Goal: Task Accomplishment & Management: Use online tool/utility

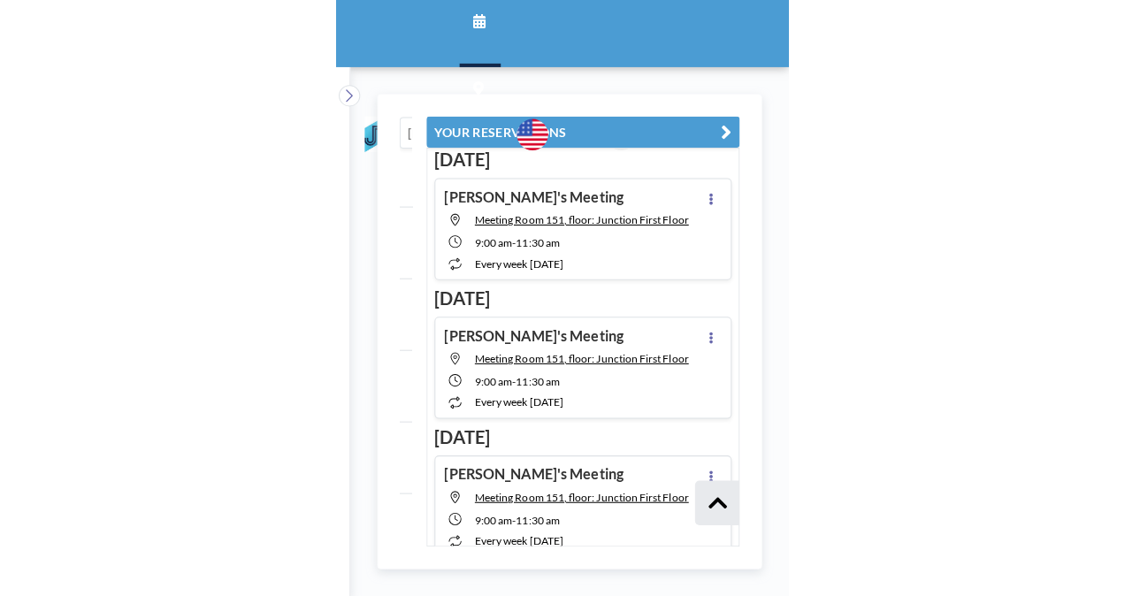
scroll to position [842, 0]
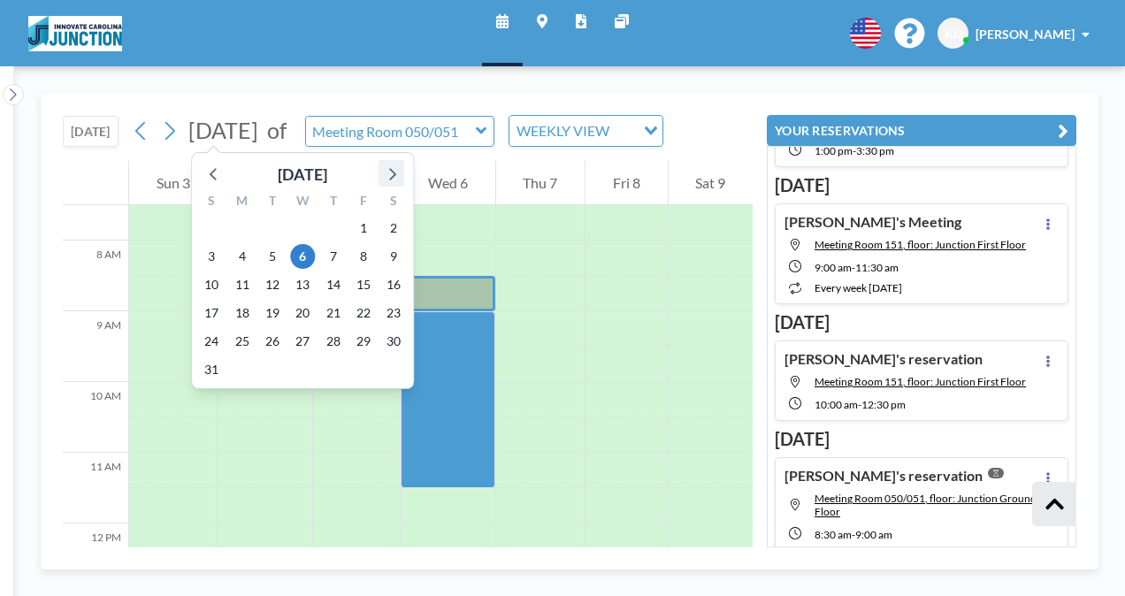
click at [392, 172] on icon at bounding box center [390, 173] width 23 height 23
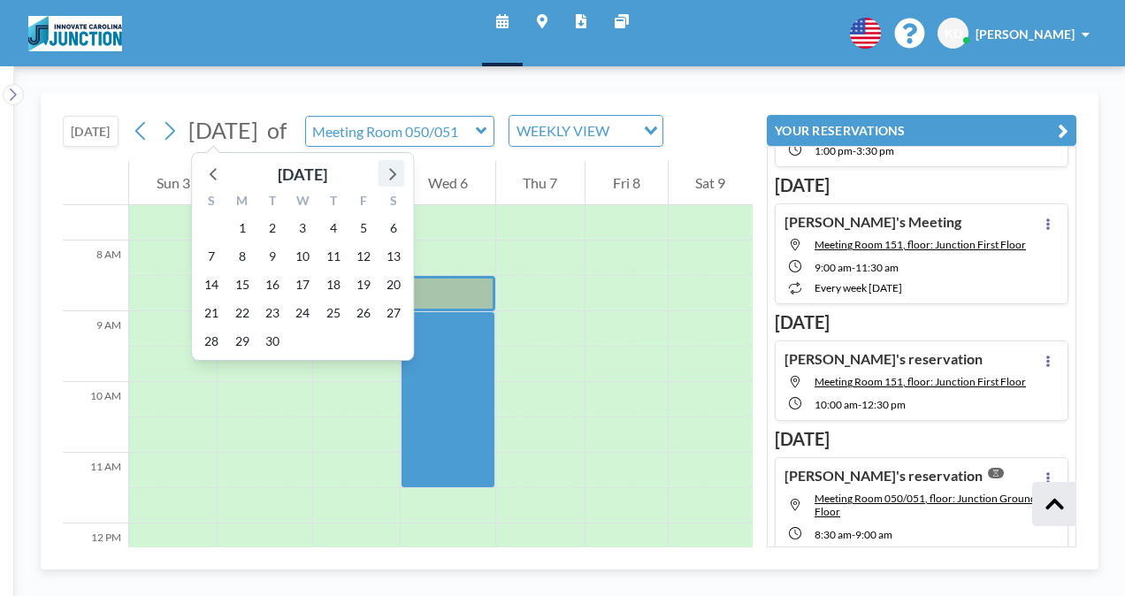
click at [392, 172] on icon at bounding box center [390, 173] width 23 height 23
click at [201, 172] on div at bounding box center [214, 173] width 27 height 27
click at [206, 172] on icon at bounding box center [214, 173] width 23 height 23
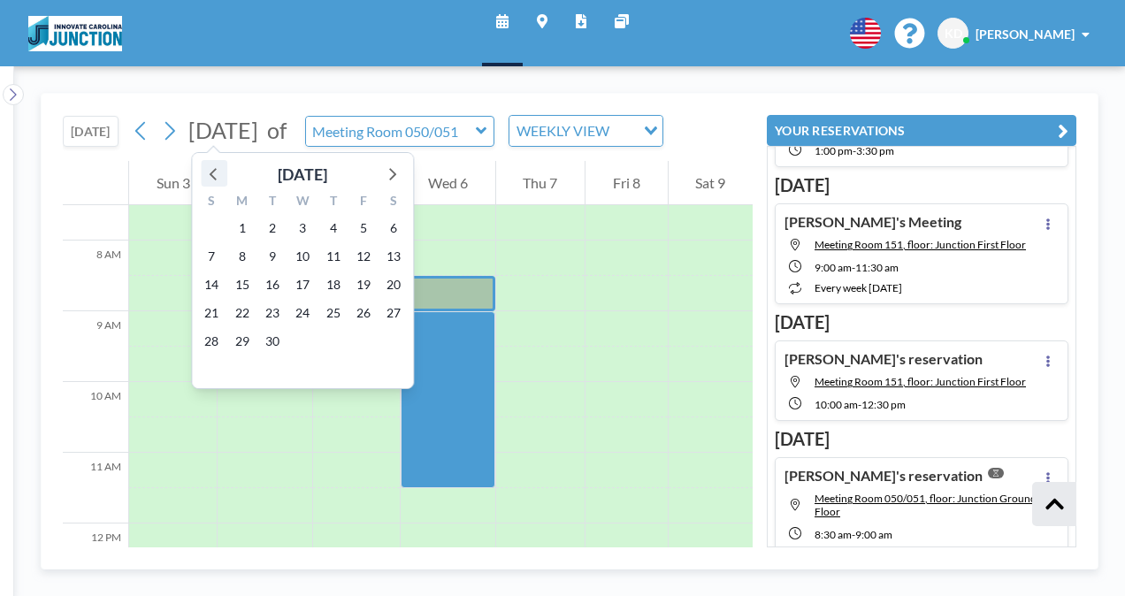
click at [206, 172] on icon at bounding box center [214, 173] width 23 height 23
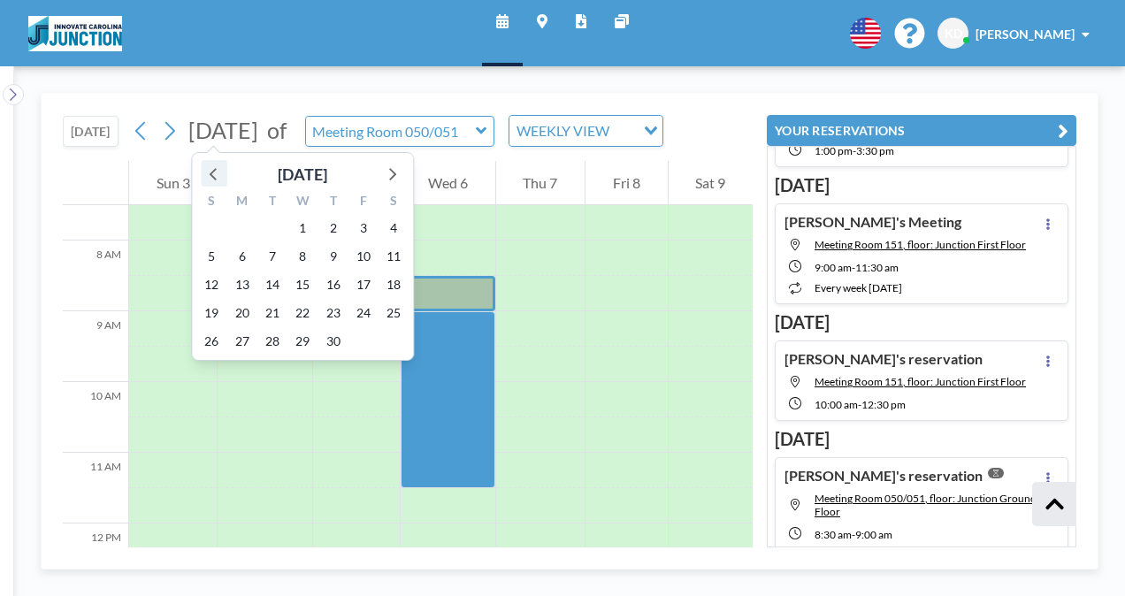
click at [206, 172] on icon at bounding box center [214, 173] width 23 height 23
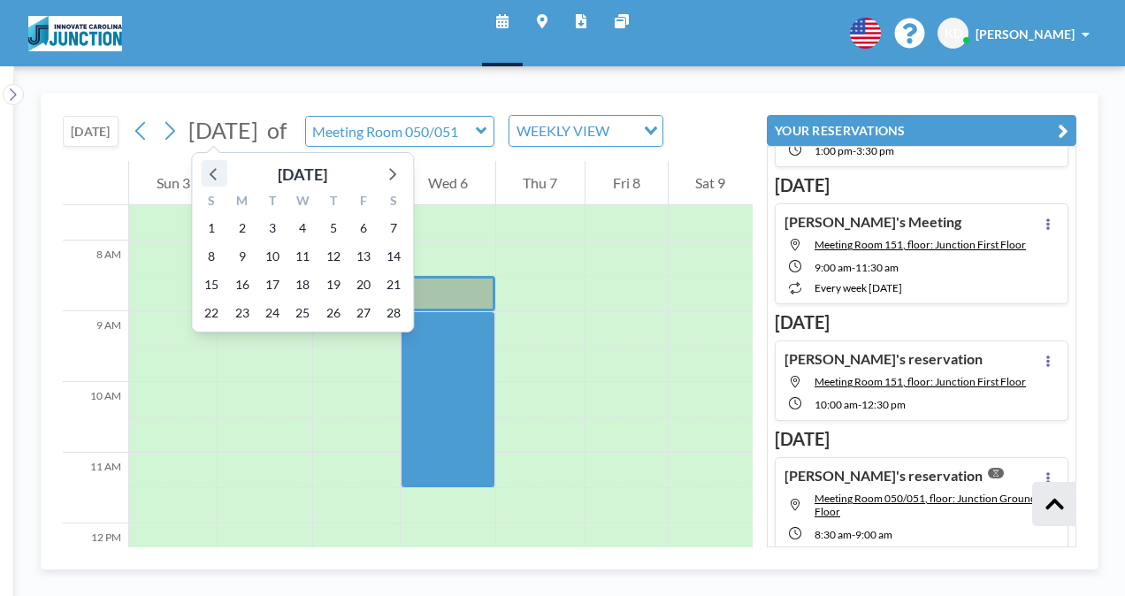
click at [206, 172] on icon at bounding box center [214, 173] width 23 height 23
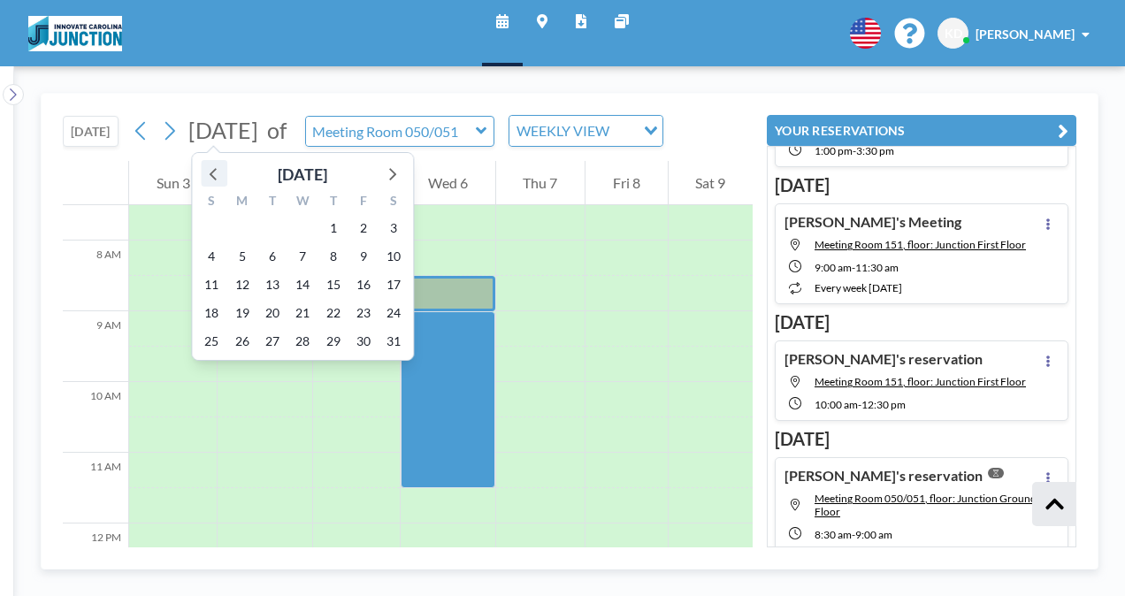
click at [206, 172] on icon at bounding box center [214, 173] width 23 height 23
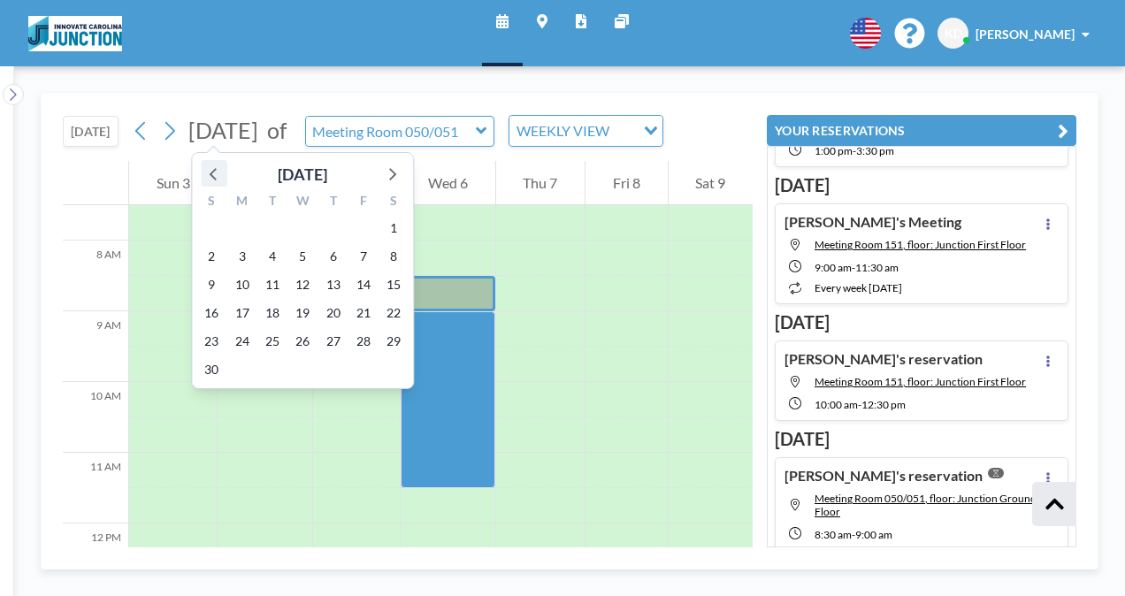
click at [206, 172] on icon at bounding box center [214, 173] width 23 height 23
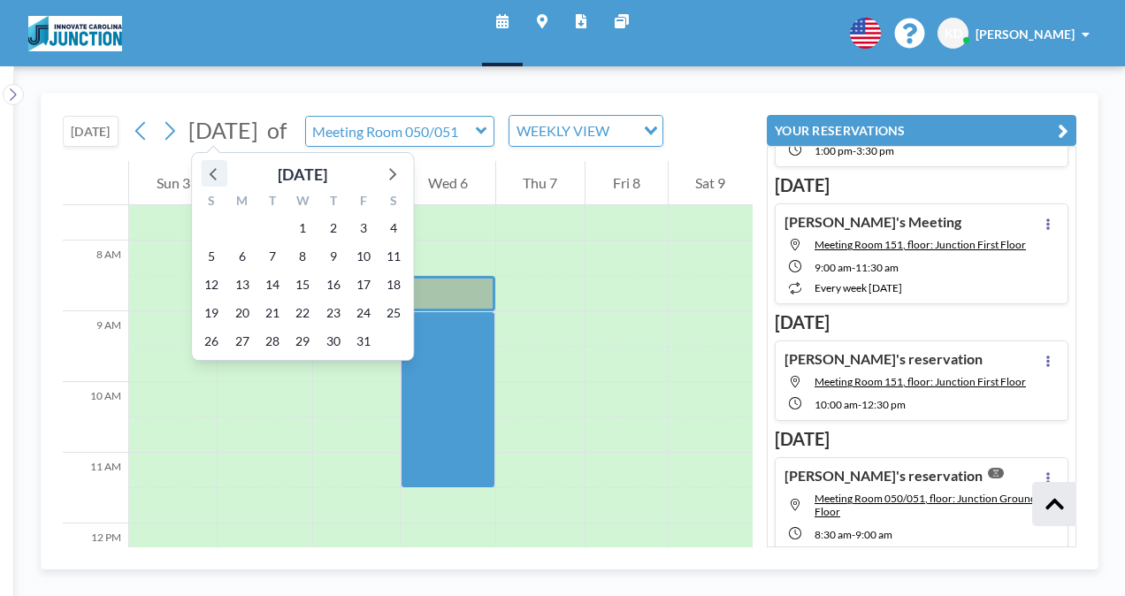
click at [206, 172] on icon at bounding box center [214, 173] width 23 height 23
click at [325, 318] on span "25" at bounding box center [333, 313] width 25 height 25
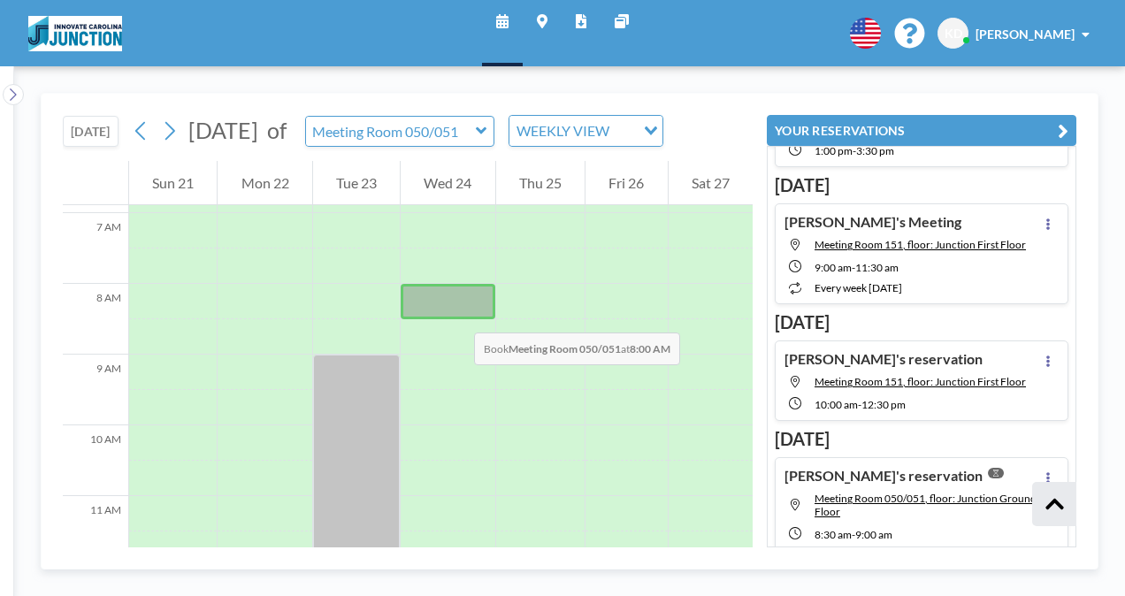
scroll to position [487, 0]
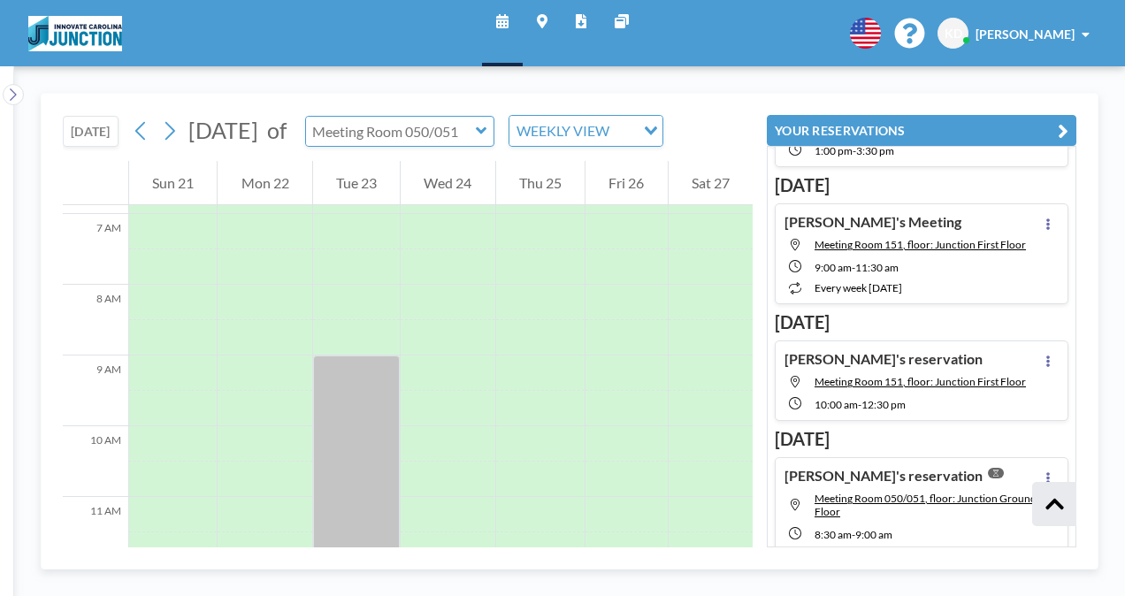
click at [447, 130] on input "text" at bounding box center [391, 131] width 170 height 29
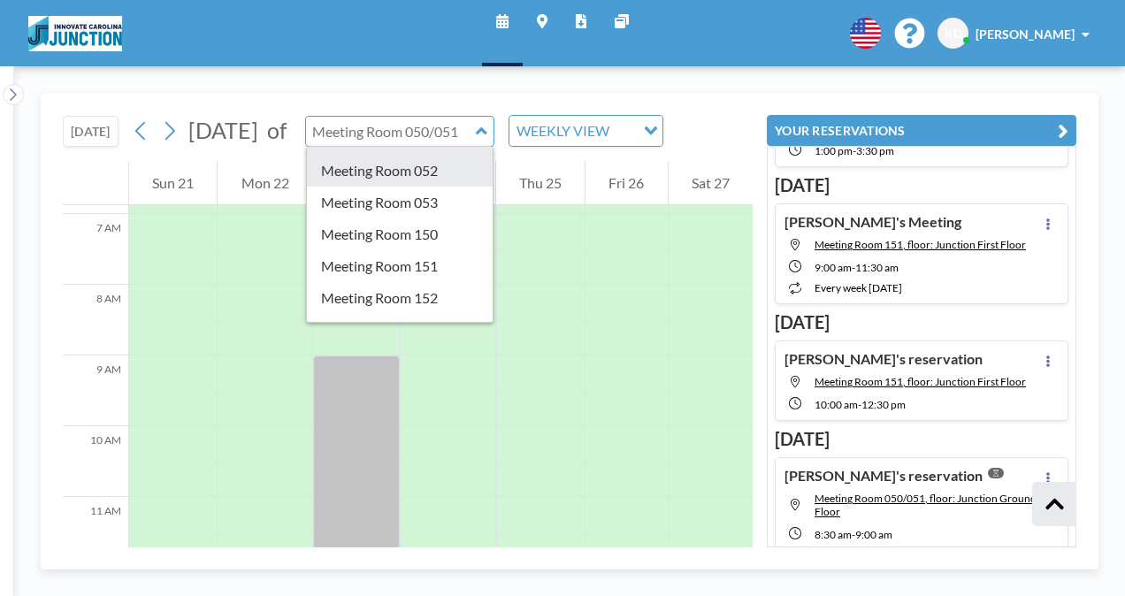
scroll to position [99, 0]
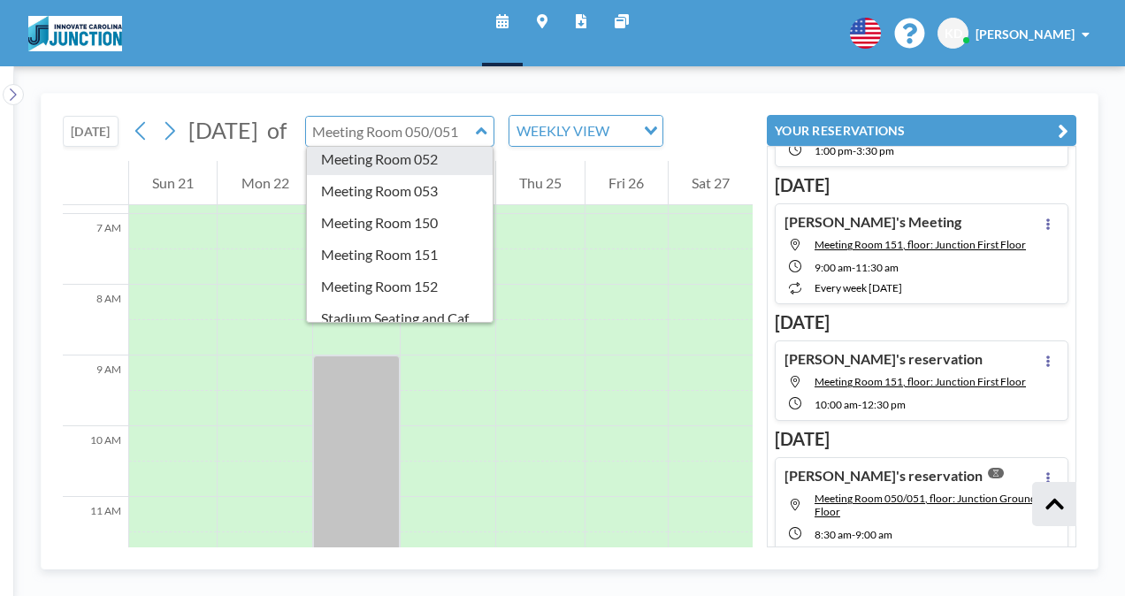
type input "Meeting Room 151"
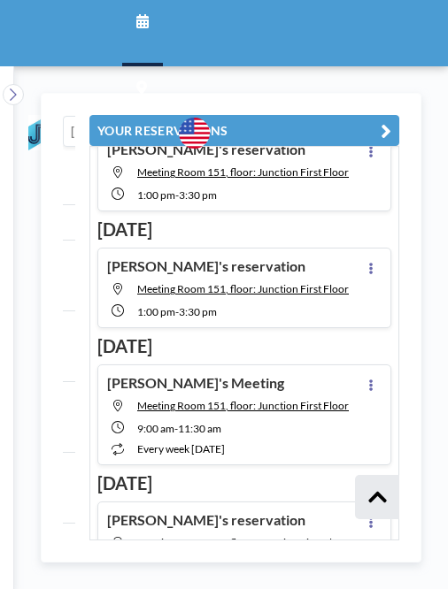
scroll to position [679, 0]
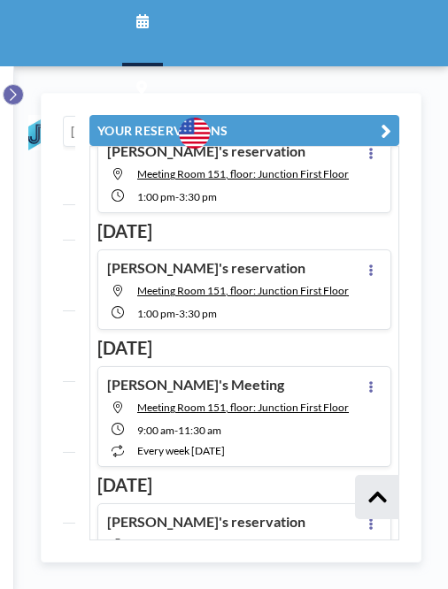
click at [15, 93] on icon at bounding box center [13, 94] width 6 height 12
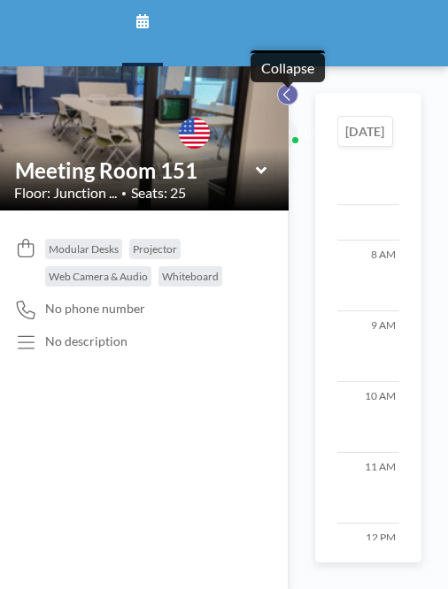
click at [289, 97] on icon at bounding box center [286, 95] width 11 height 18
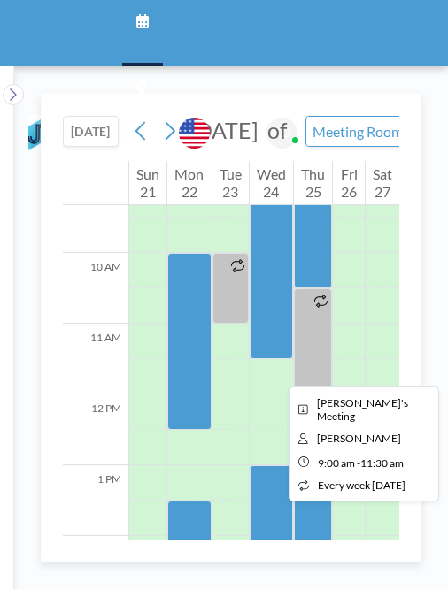
scroll to position [695, 0]
